Goal: Navigation & Orientation: Find specific page/section

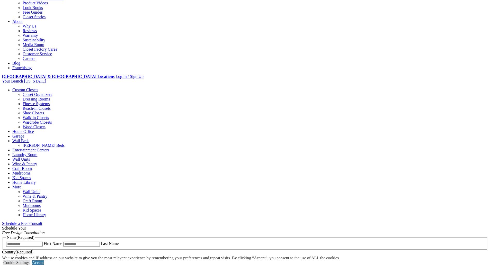
scroll to position [129, 0]
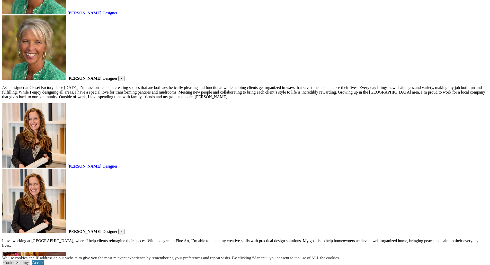
scroll to position [720, 0]
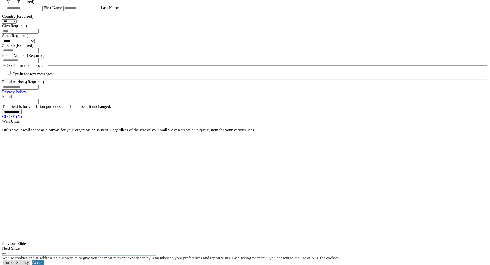
scroll to position [386, 0]
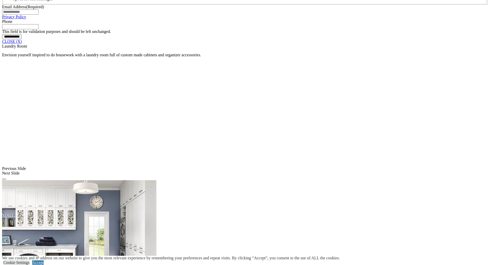
scroll to position [437, 0]
